Goal: Entertainment & Leisure: Consume media (video, audio)

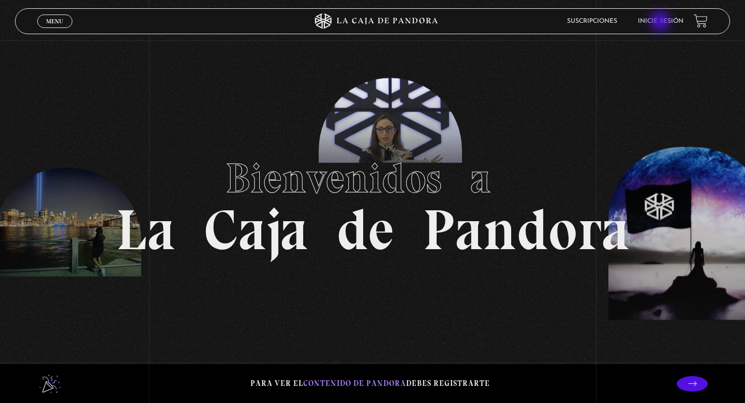
click at [661, 22] on link "Inicie sesión" at bounding box center [661, 21] width 46 height 6
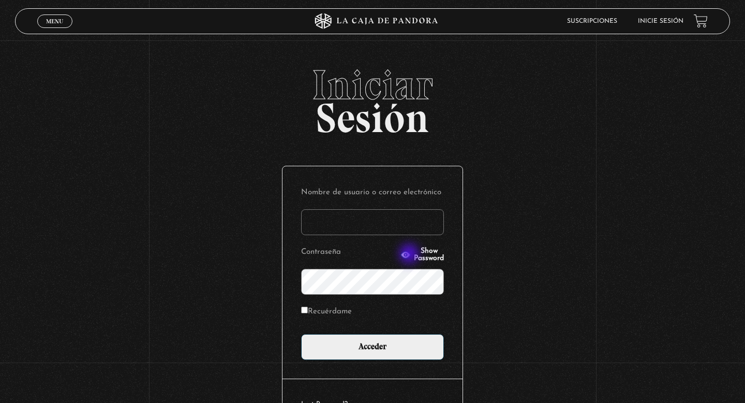
type input "danalv-86@hotmail.com"
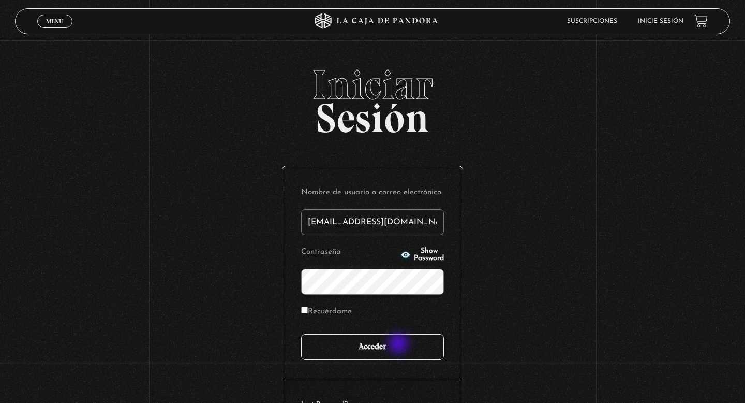
click at [399, 345] on input "Acceder" at bounding box center [372, 347] width 143 height 26
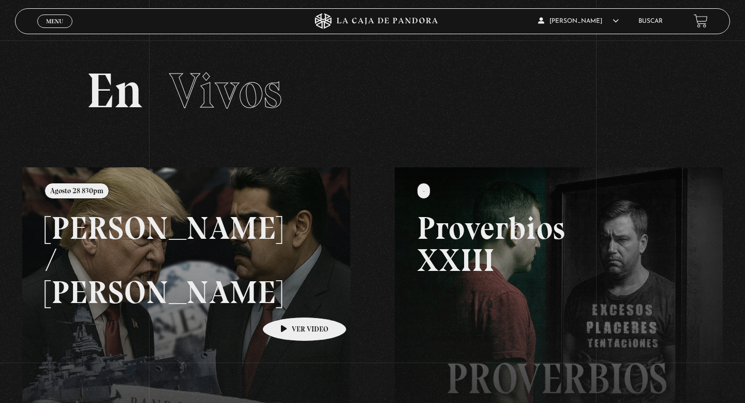
click at [288, 301] on link at bounding box center [394, 368] width 745 height 403
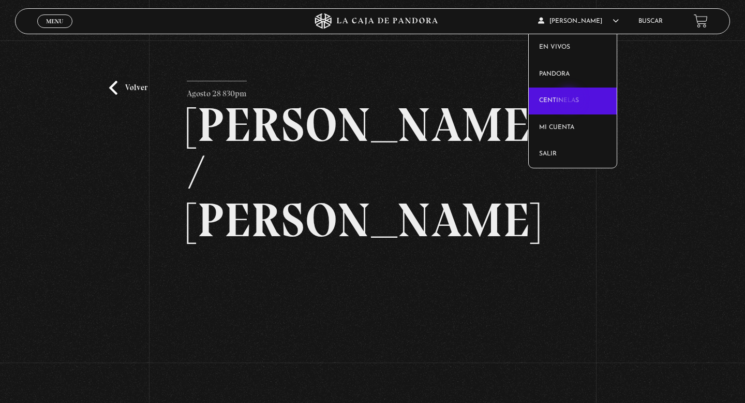
click at [570, 100] on link "Centinelas" at bounding box center [573, 100] width 89 height 27
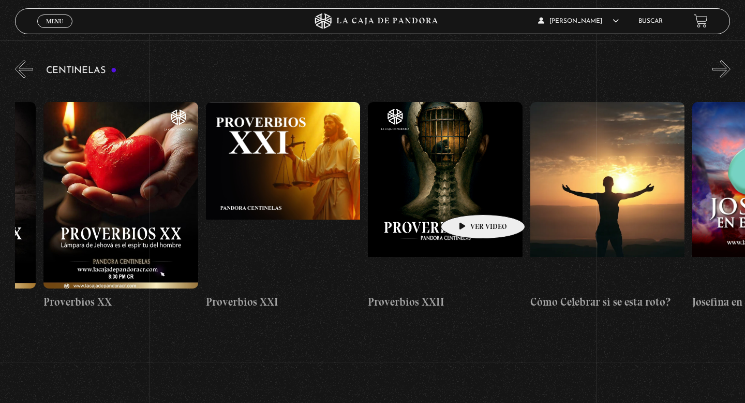
scroll to position [0, 3574]
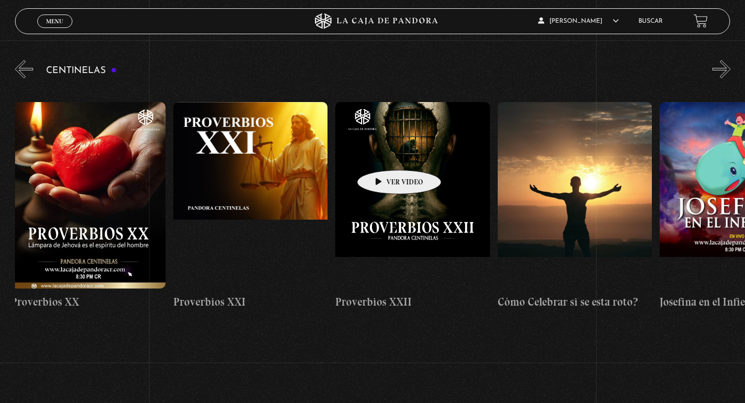
click at [383, 154] on figure at bounding box center [412, 195] width 155 height 186
